Goal: Task Accomplishment & Management: Manage account settings

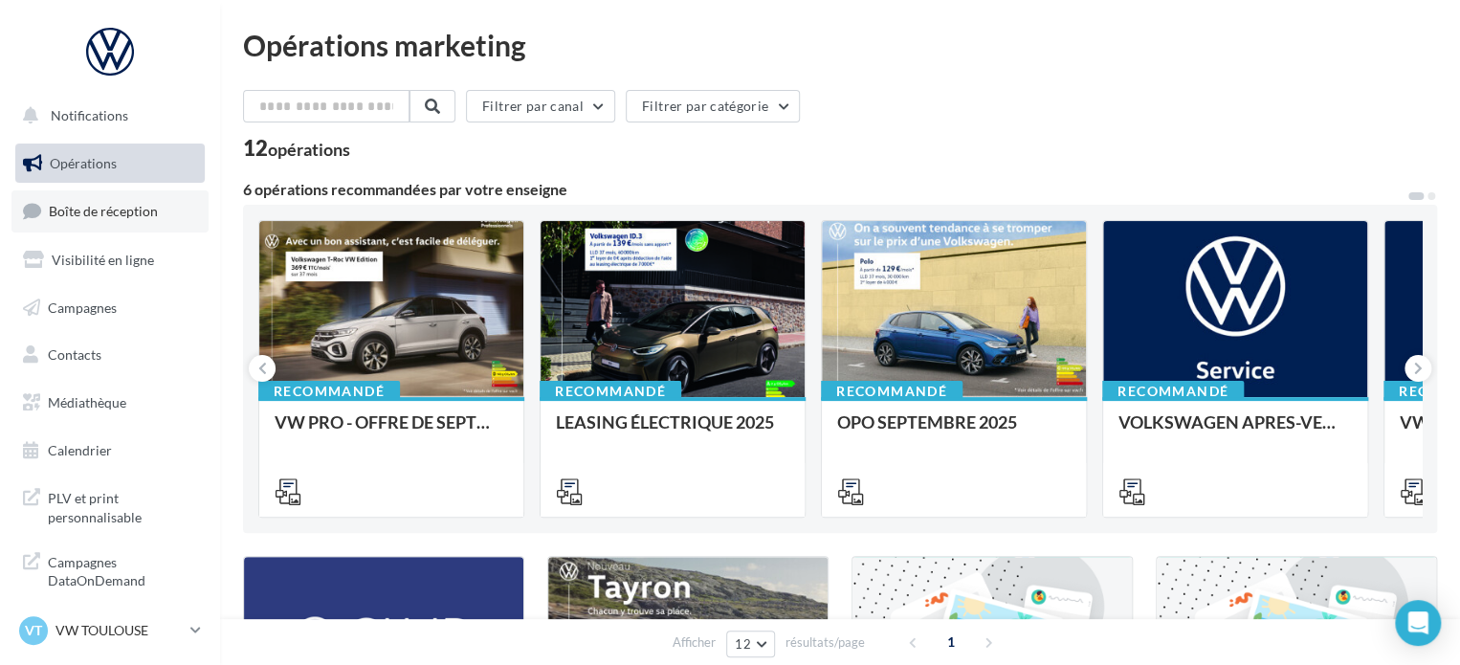
click at [86, 213] on span "Boîte de réception" at bounding box center [103, 211] width 109 height 16
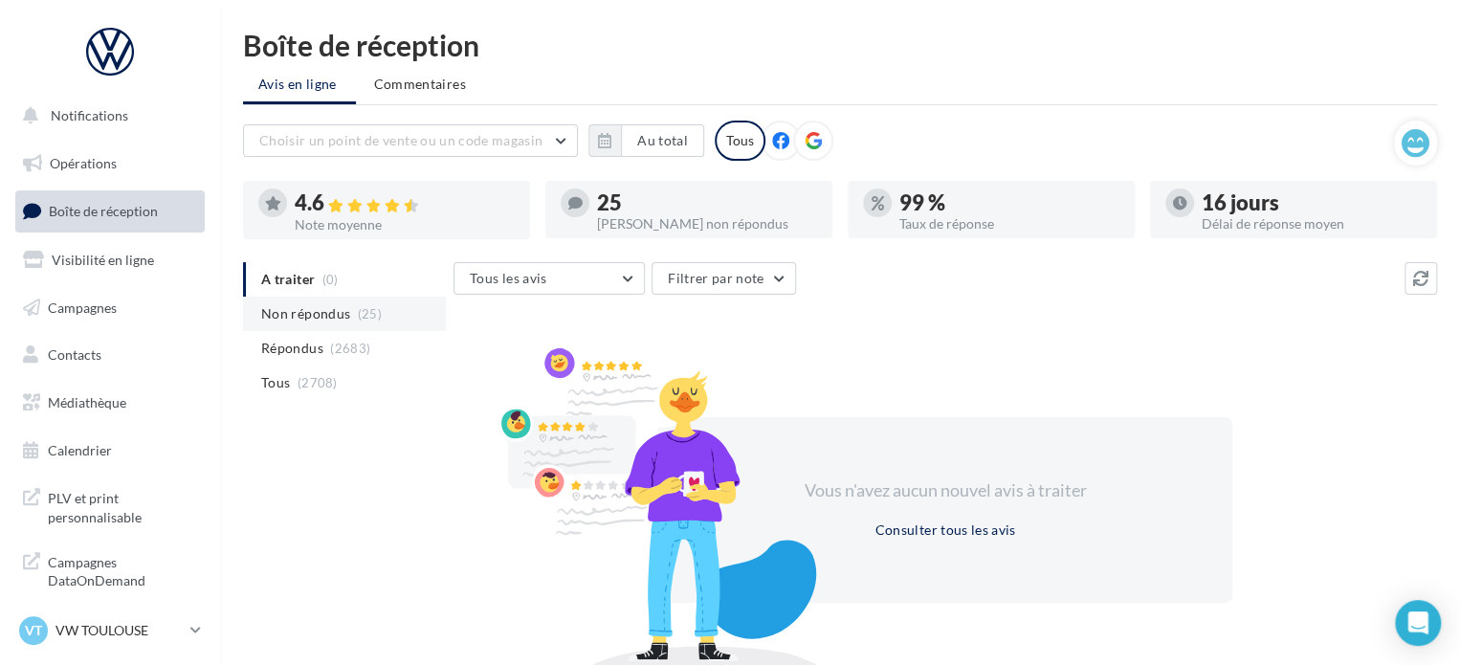
click at [314, 310] on span "Non répondus" at bounding box center [305, 313] width 89 height 19
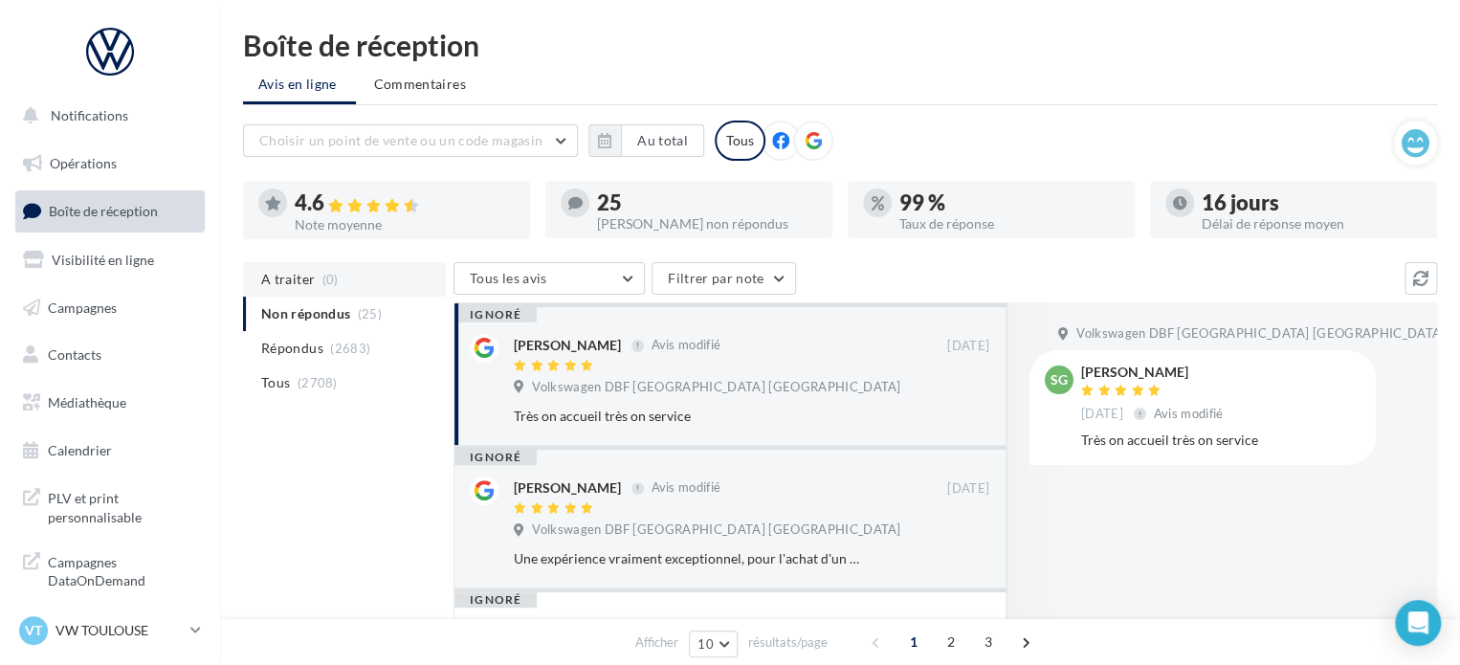
click at [314, 290] on li "A traiter (0)" at bounding box center [344, 279] width 203 height 34
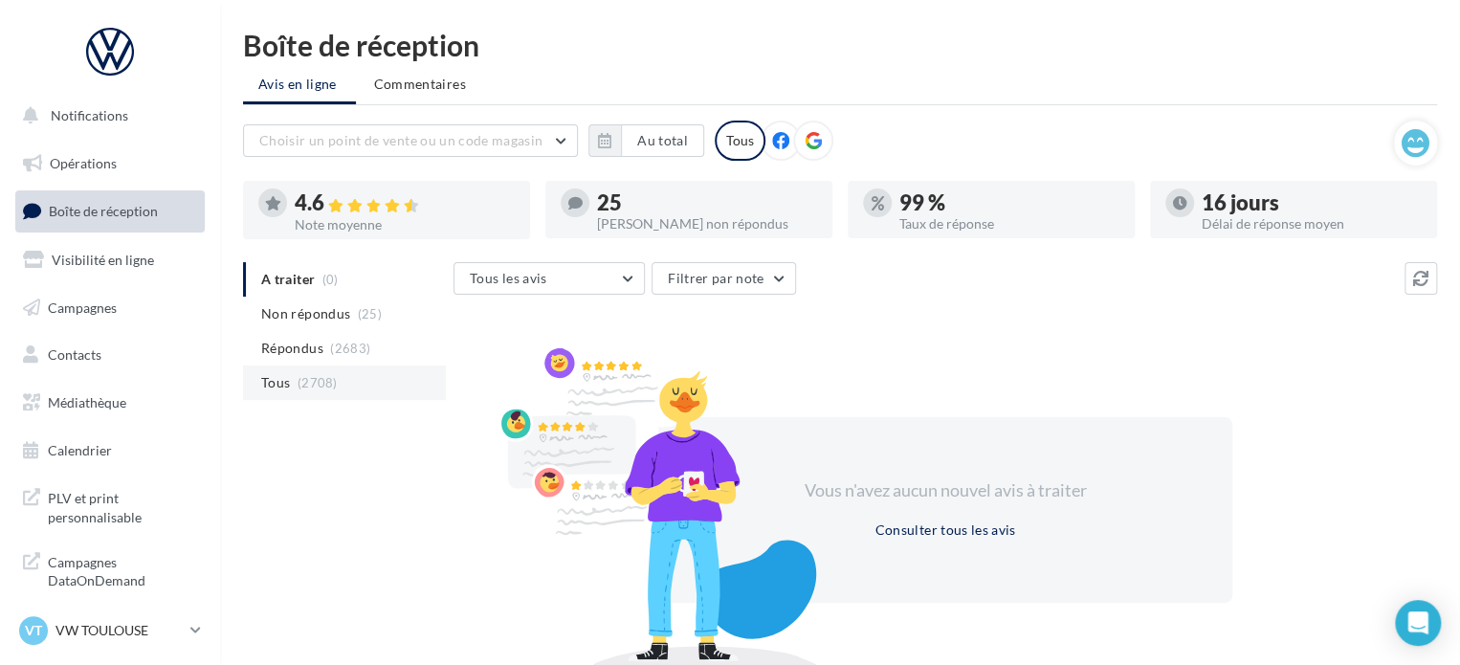
click at [310, 370] on li "Tous (2708)" at bounding box center [344, 383] width 203 height 34
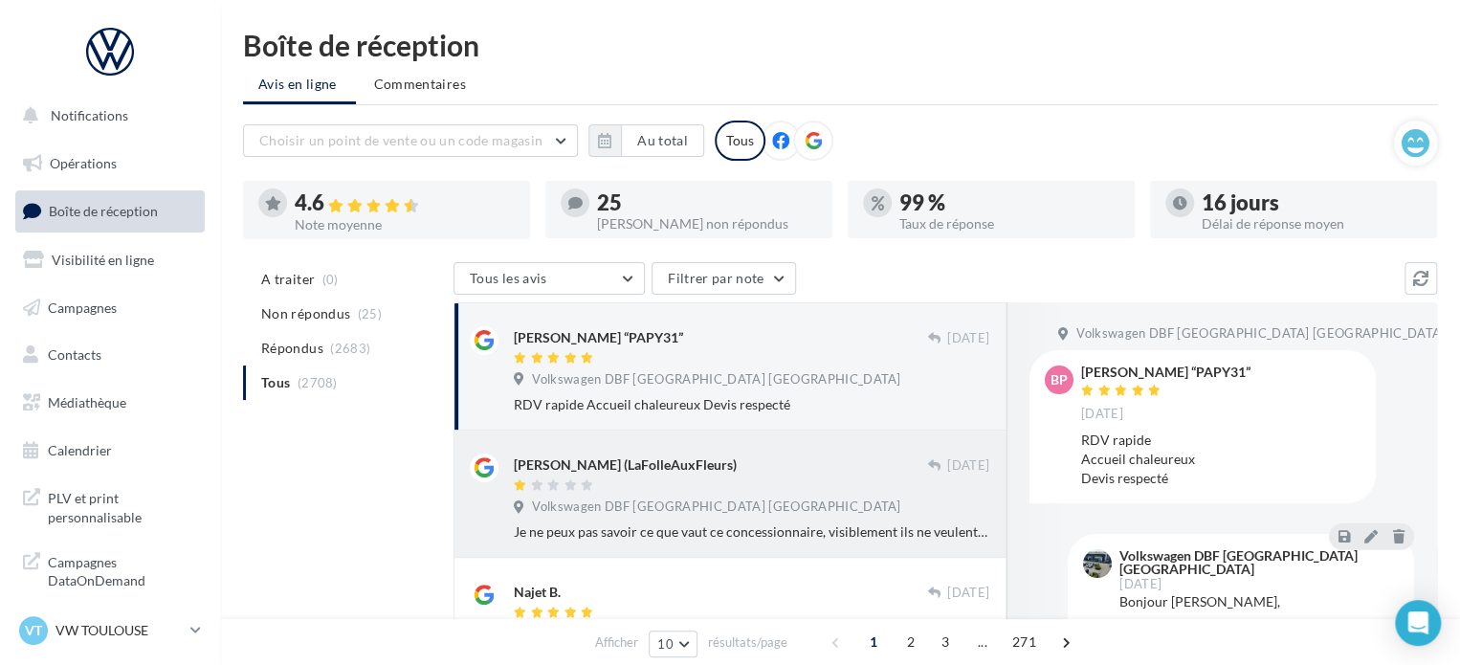
click at [611, 508] on span "Volkswagen DBF Toulouse Espagne" at bounding box center [716, 506] width 368 height 17
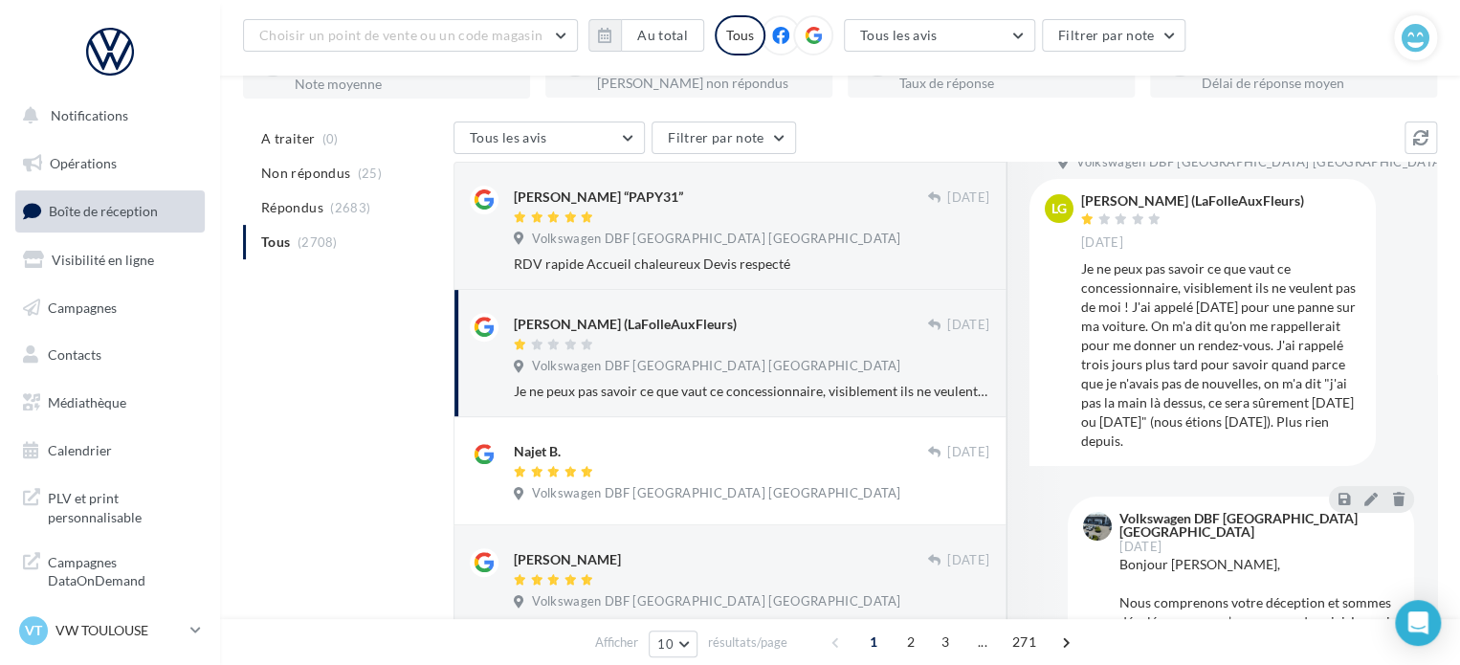
scroll to position [155, 0]
click at [694, 353] on div at bounding box center [720, 347] width 413 height 16
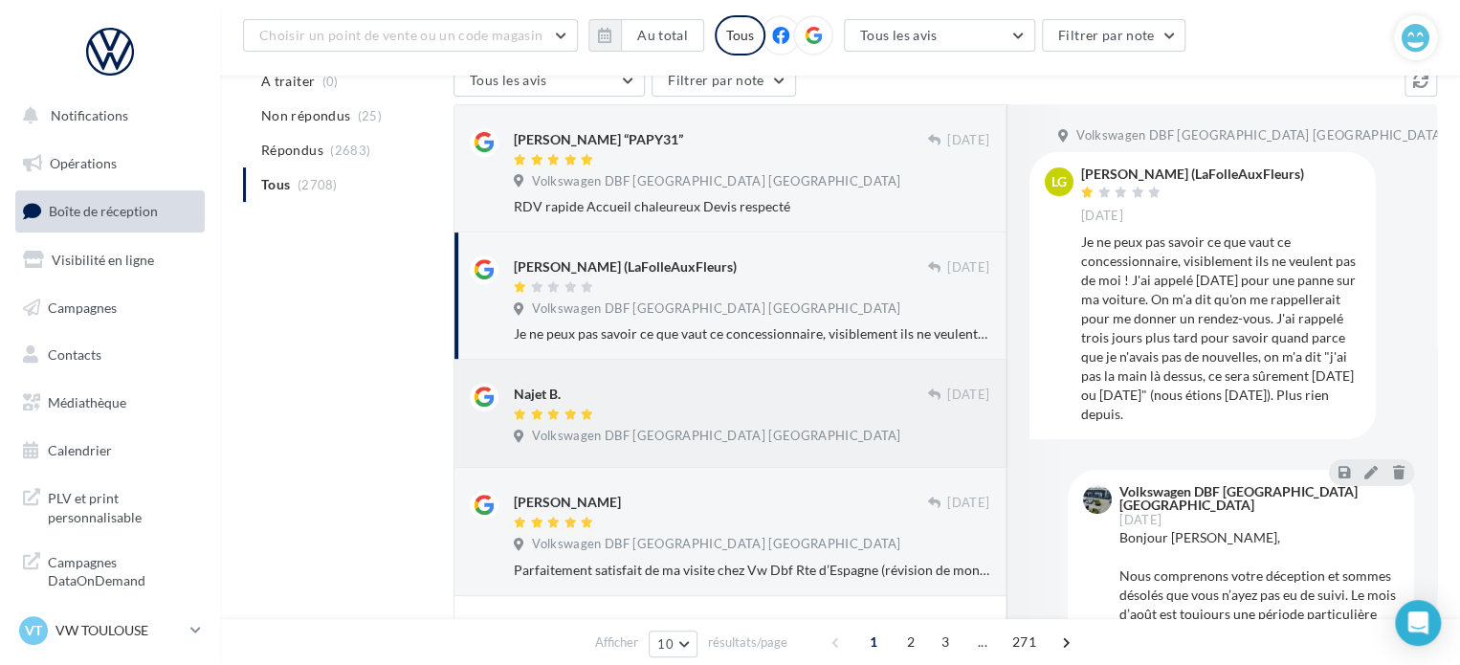
scroll to position [0, 0]
